Goal: Transaction & Acquisition: Purchase product/service

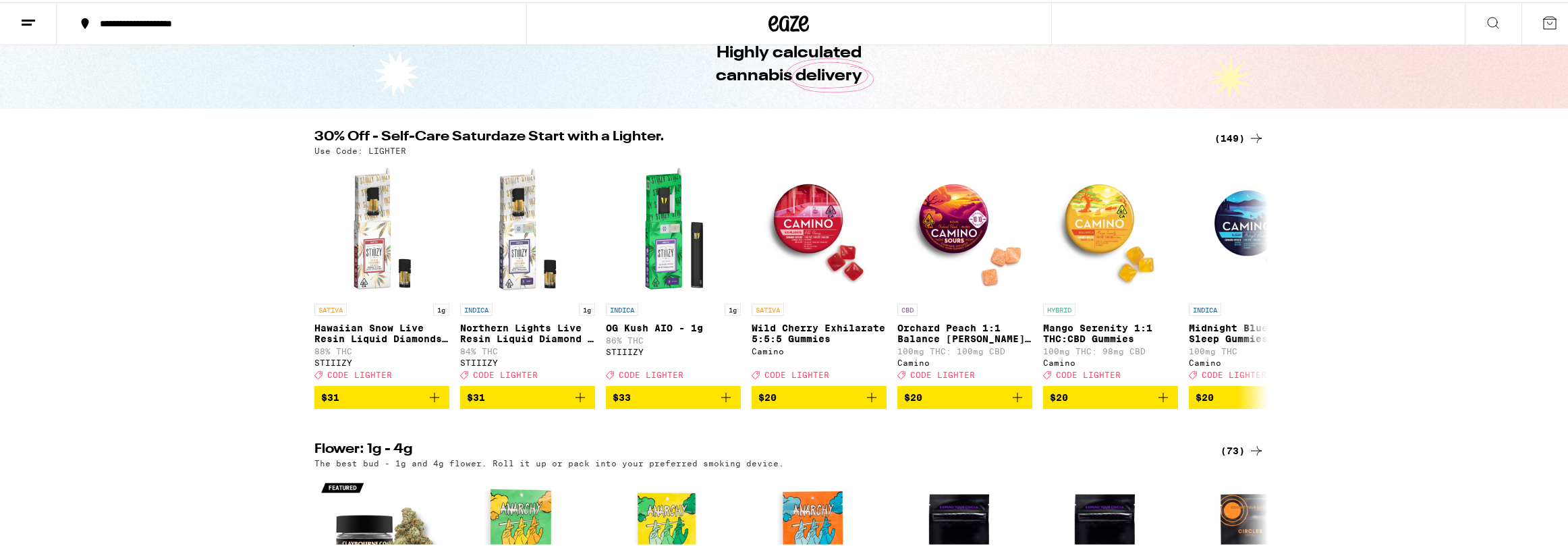
click at [1237, 130] on div "(149)" at bounding box center [1239, 136] width 50 height 17
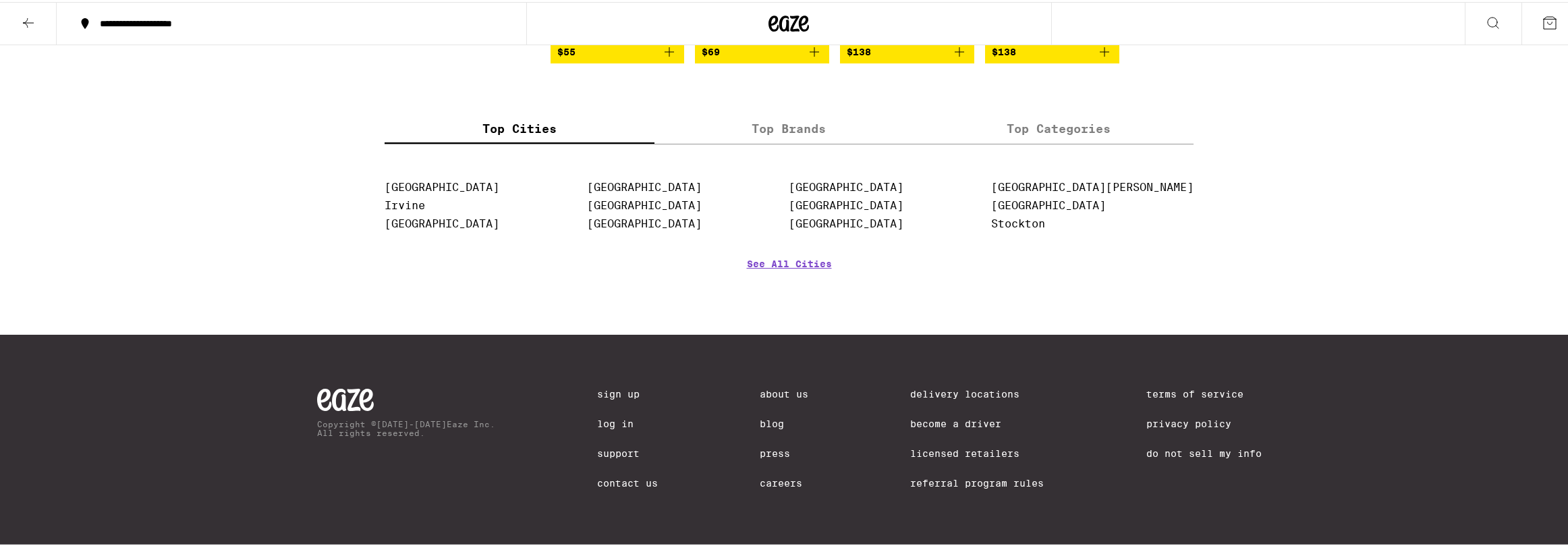
scroll to position [7965, 0]
